Goal: Transaction & Acquisition: Purchase product/service

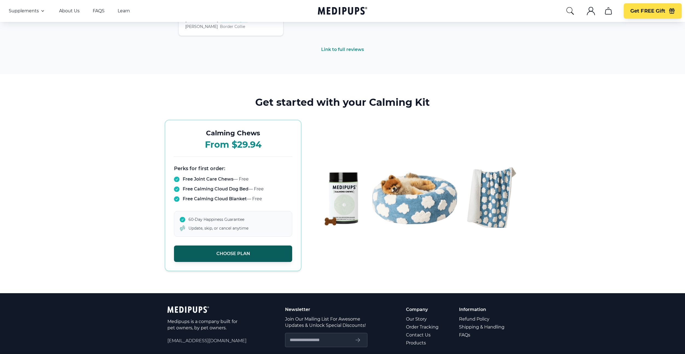
scroll to position [1146, 0]
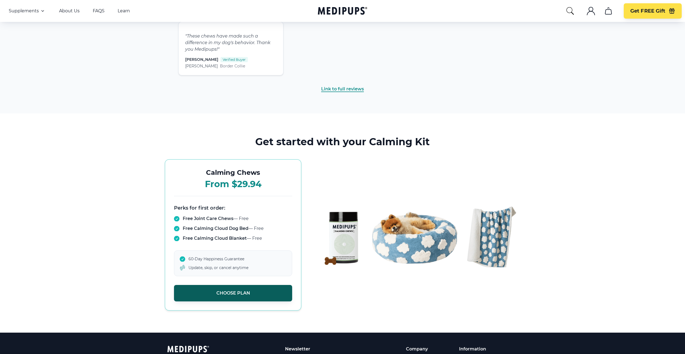
click at [340, 91] on link "Link to full reviews" at bounding box center [342, 89] width 43 height 6
click at [230, 296] on button "Choose Plan" at bounding box center [233, 293] width 118 height 16
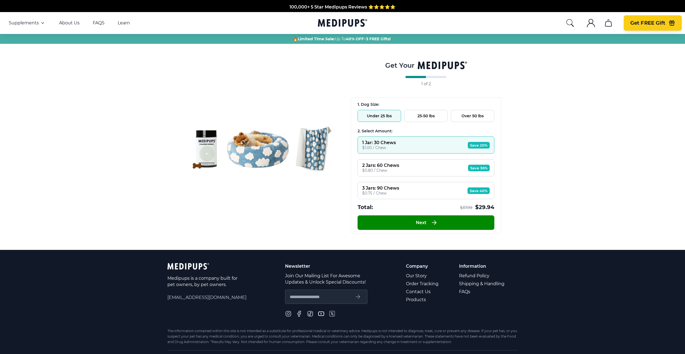
click at [637, 28] on button "Get FREE Gift" at bounding box center [653, 22] width 58 height 15
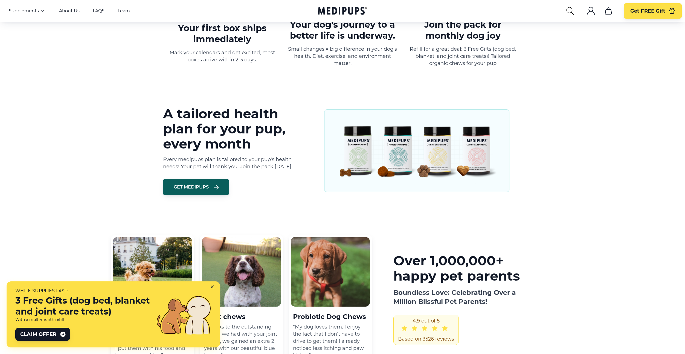
scroll to position [505, 0]
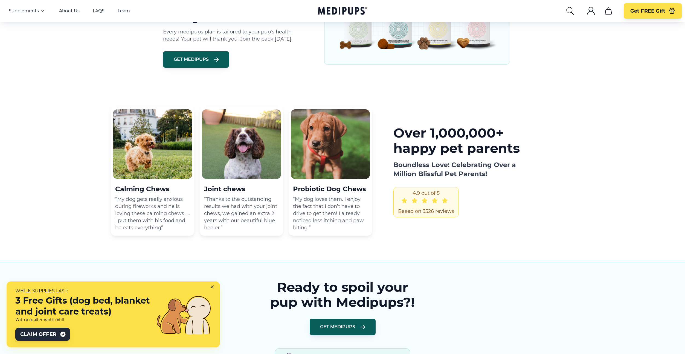
click at [53, 331] on span "Claim Offer" at bounding box center [38, 334] width 36 height 7
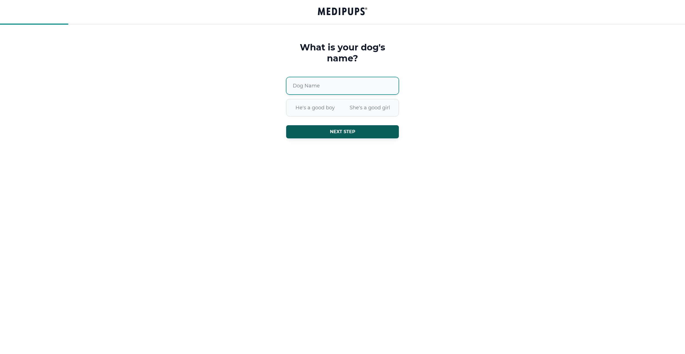
click at [327, 83] on input "Dog Name" at bounding box center [342, 86] width 113 height 18
type input "*****"
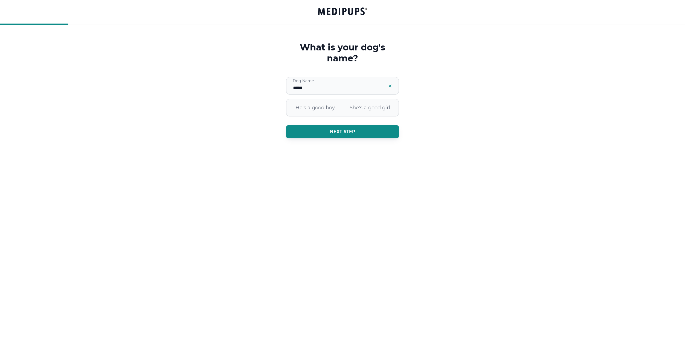
click at [330, 129] on span "Next step" at bounding box center [342, 131] width 25 height 5
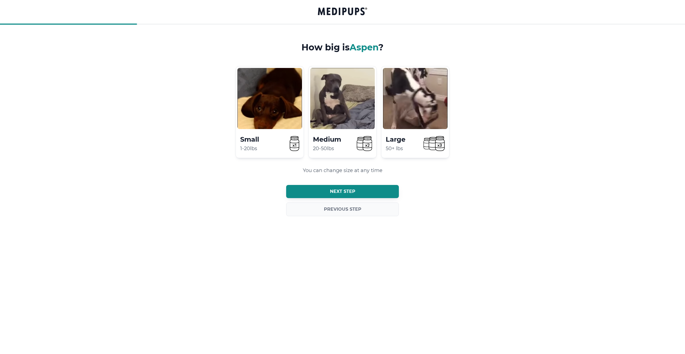
click at [326, 193] on button "Next step" at bounding box center [342, 191] width 113 height 13
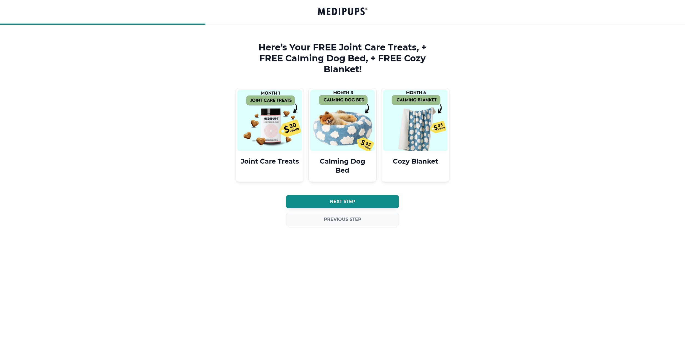
click at [326, 199] on button "Next step" at bounding box center [342, 201] width 113 height 13
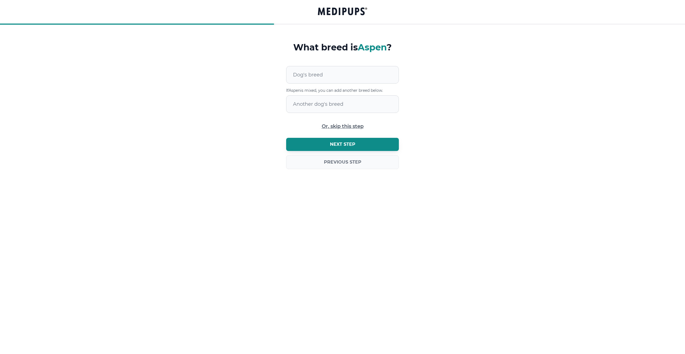
click at [328, 147] on button "Next step" at bounding box center [342, 144] width 113 height 13
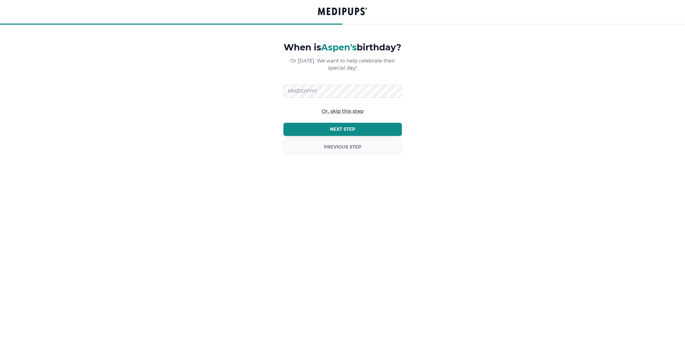
click at [328, 134] on button "Next step" at bounding box center [342, 129] width 118 height 13
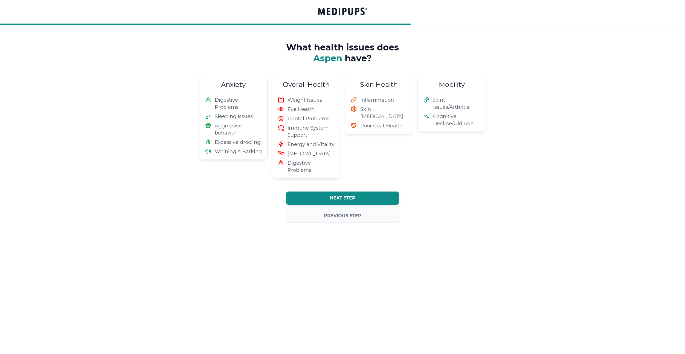
click at [324, 201] on button "Next step" at bounding box center [342, 197] width 113 height 13
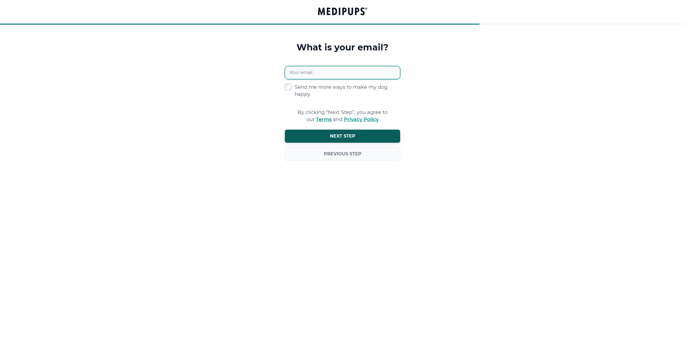
click at [319, 77] on input "Your email" at bounding box center [342, 72] width 115 height 13
type input "**********"
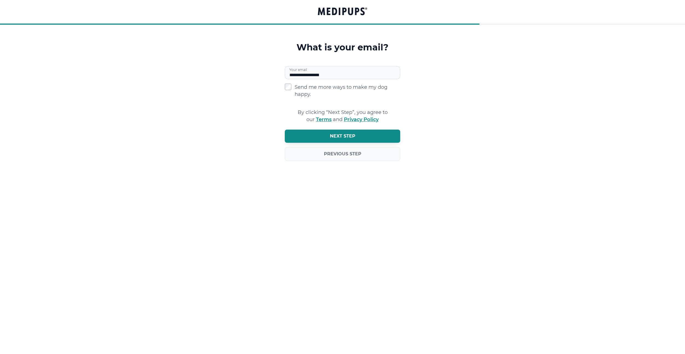
click at [332, 134] on span "Next step" at bounding box center [342, 135] width 25 height 5
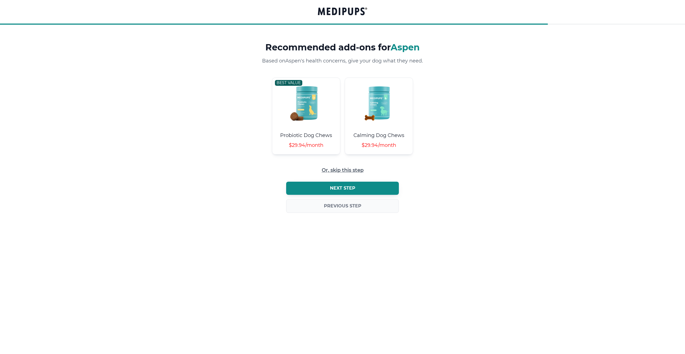
click at [327, 193] on button "Next step" at bounding box center [342, 187] width 113 height 13
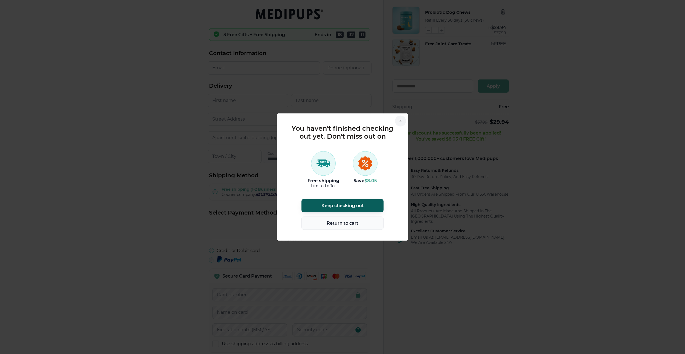
click at [326, 222] on button "Return to cart" at bounding box center [343, 222] width 82 height 13
